Goal: Task Accomplishment & Management: Complete application form

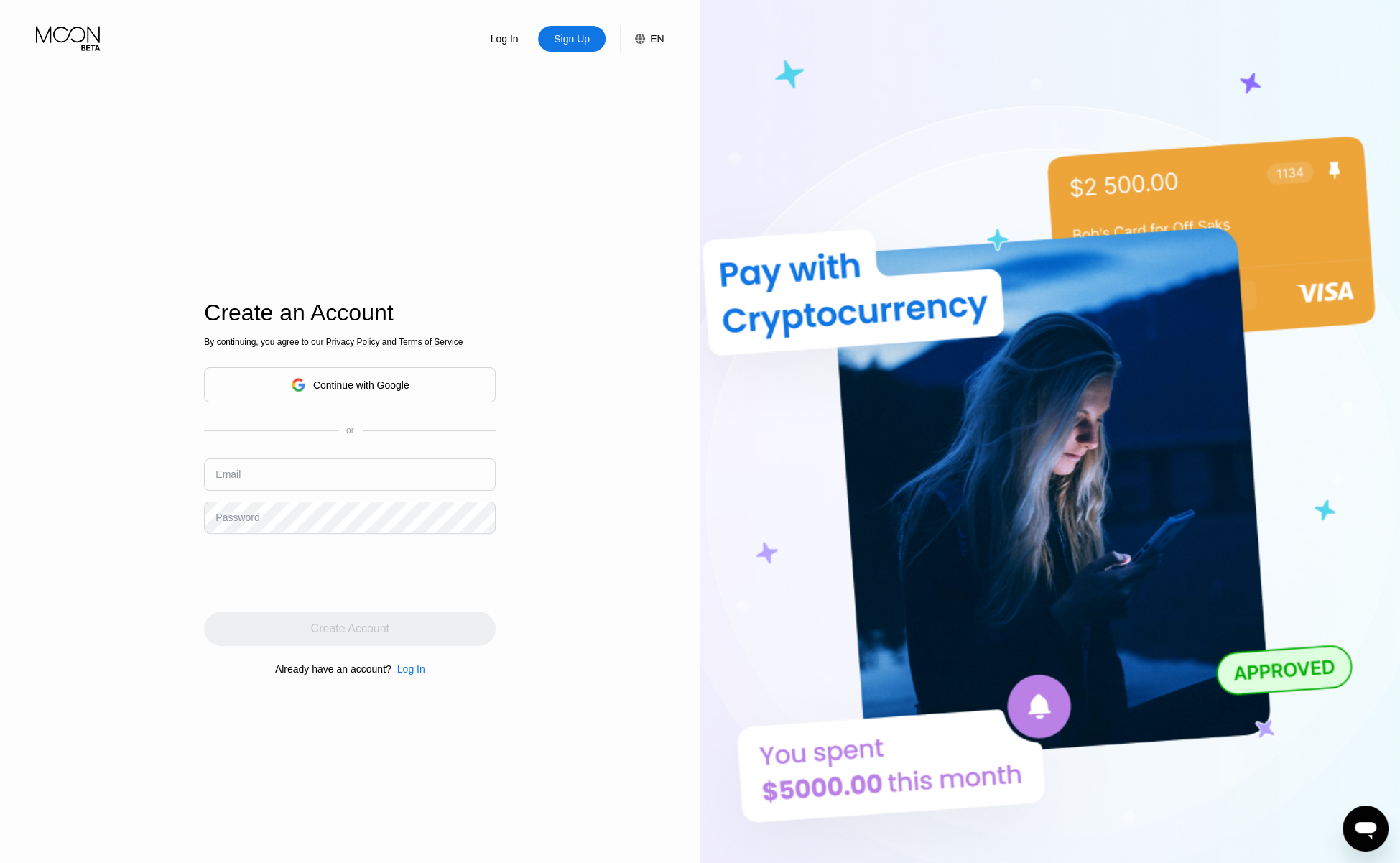
click at [326, 483] on input "text" at bounding box center [350, 474] width 292 height 33
paste input "[EMAIL_ADDRESS][DOMAIN_NAME]"
type input "[EMAIL_ADDRESS][DOMAIN_NAME]"
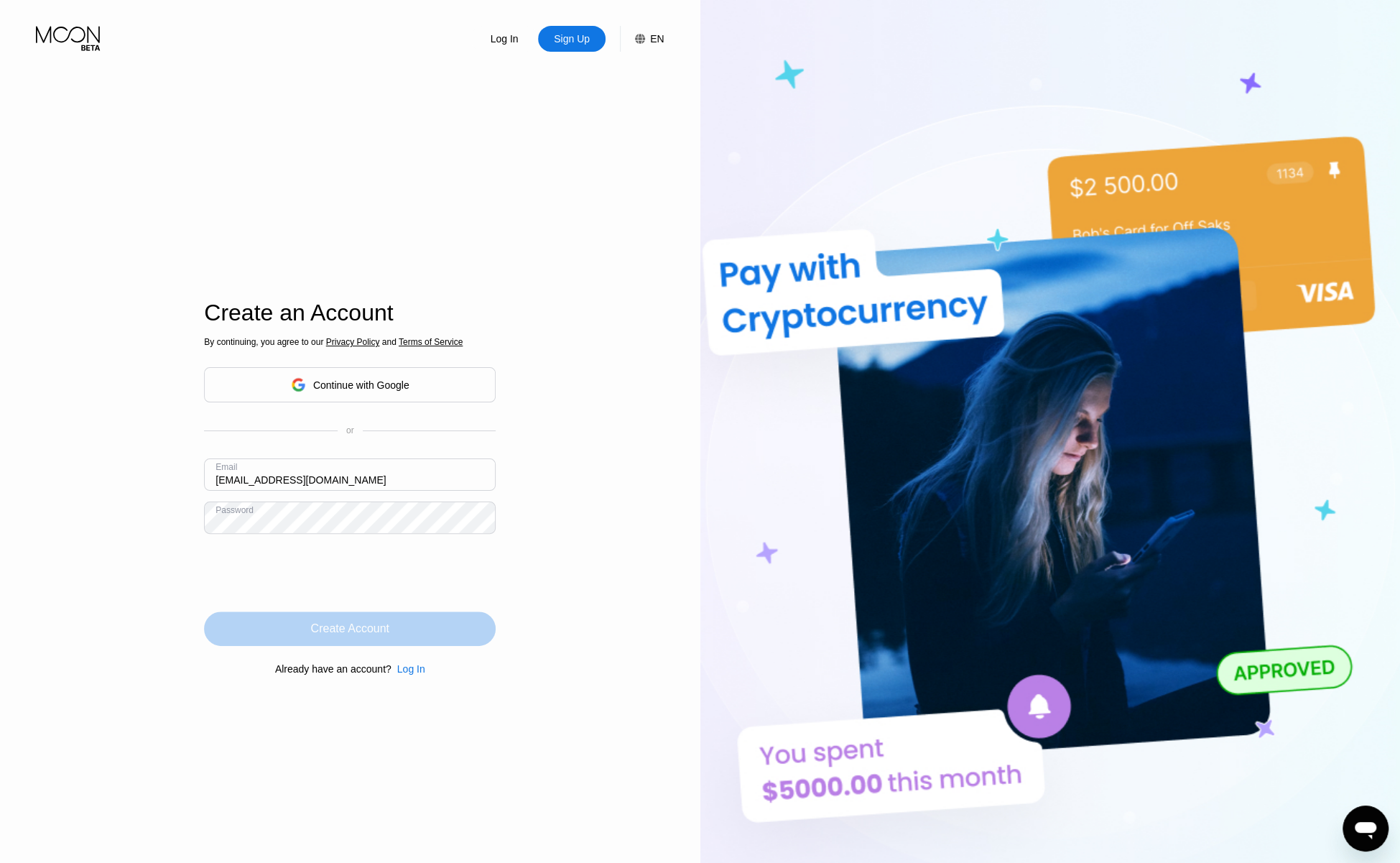
click at [342, 634] on div "Create Account" at bounding box center [351, 628] width 78 height 14
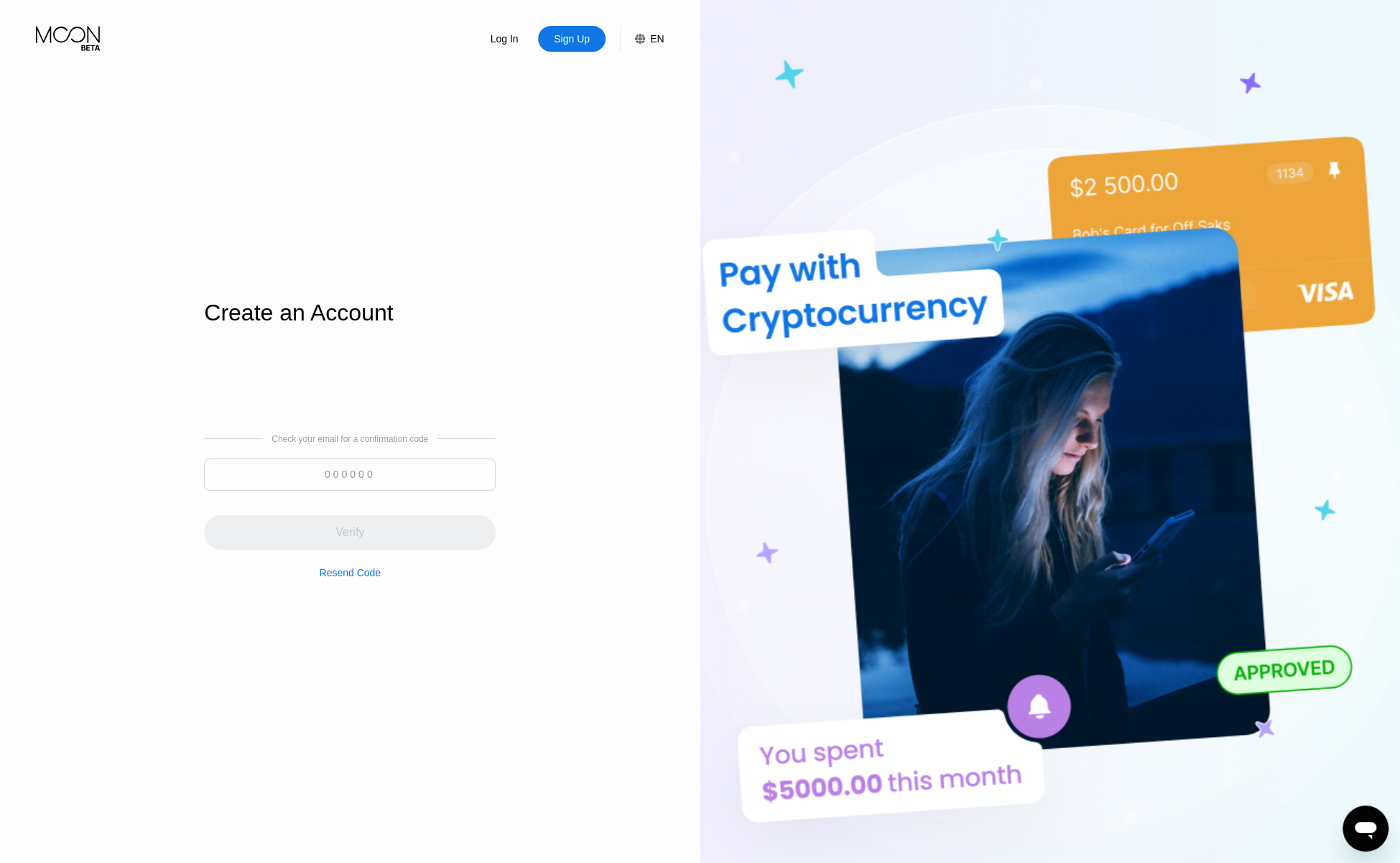
click at [421, 472] on input at bounding box center [350, 474] width 292 height 33
paste input "014971"
type input "014971"
click at [367, 535] on div "Verify" at bounding box center [350, 532] width 292 height 35
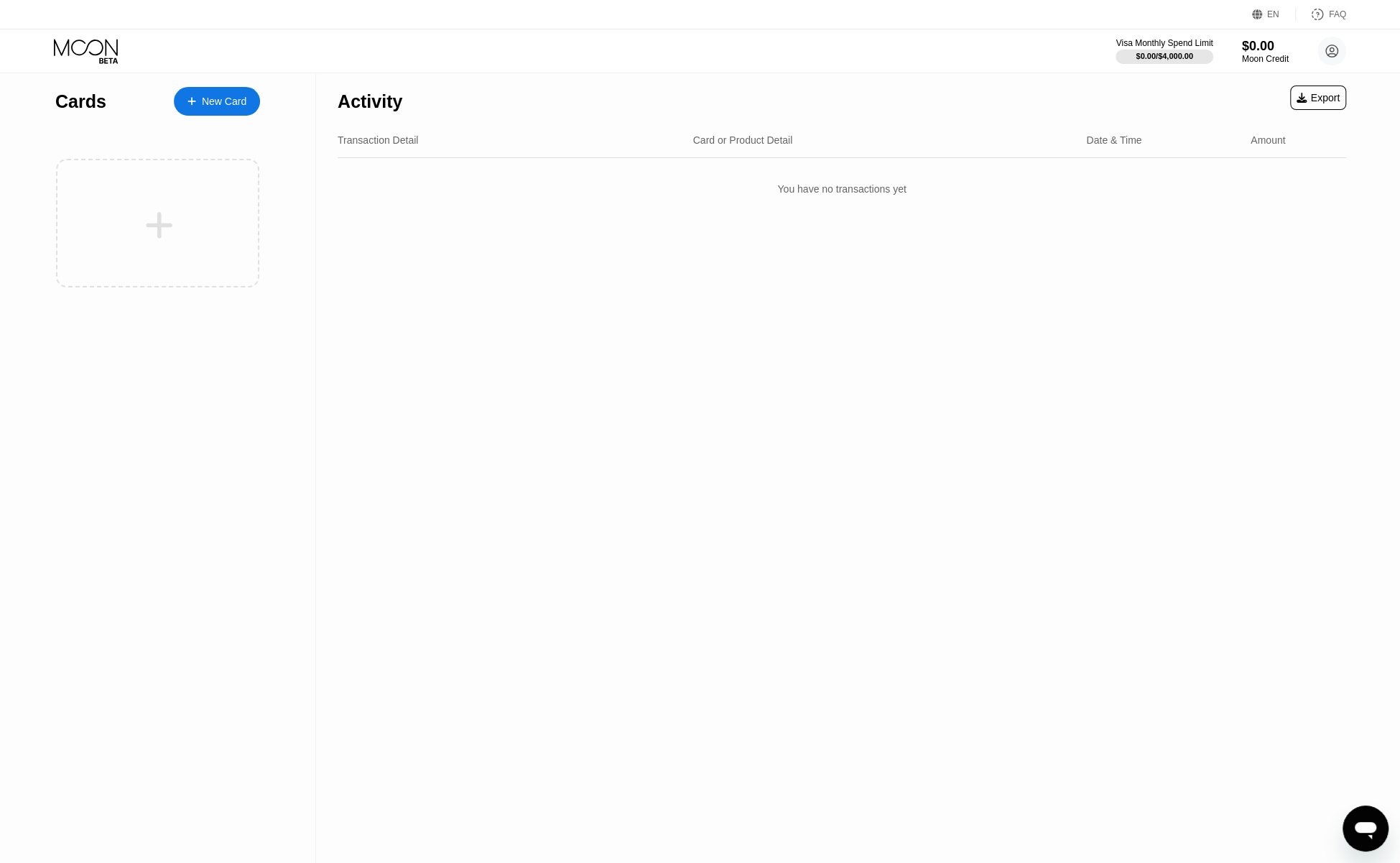
click at [220, 104] on div "New Card" at bounding box center [224, 101] width 45 height 12
